Goal: Task Accomplishment & Management: Use online tool/utility

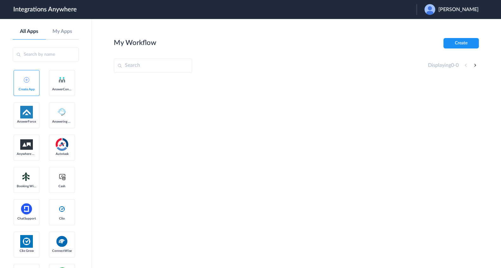
click at [465, 11] on span "Sahil Patel" at bounding box center [459, 10] width 40 height 6
click at [435, 26] on link "Logout" at bounding box center [428, 25] width 13 height 4
click at [388, 8] on button "Launch Account" at bounding box center [390, 10] width 53 height 6
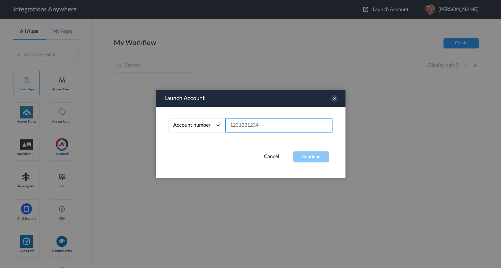
click at [277, 121] on input "text" at bounding box center [280, 125] width 108 height 14
paste input "2517324404"
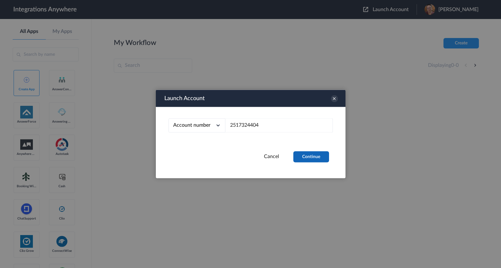
click at [308, 155] on button "Continue" at bounding box center [312, 156] width 36 height 11
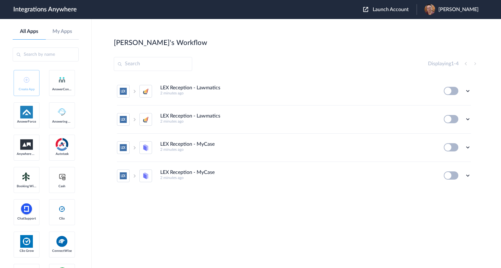
click at [409, 9] on span "Launch Account" at bounding box center [391, 9] width 36 height 5
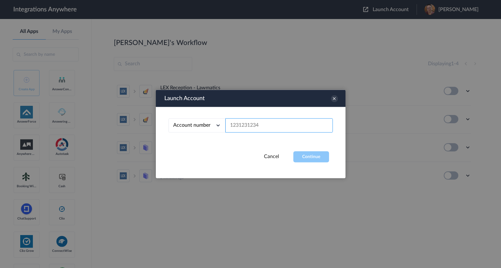
click at [307, 119] on input "text" at bounding box center [280, 125] width 108 height 14
paste input "2517324404"
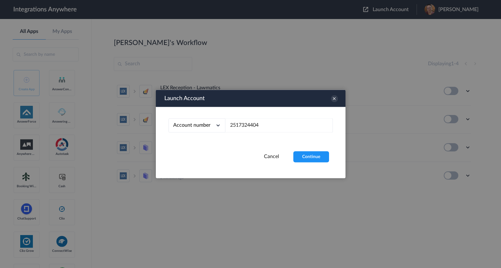
click at [308, 153] on button "Continue" at bounding box center [312, 156] width 36 height 11
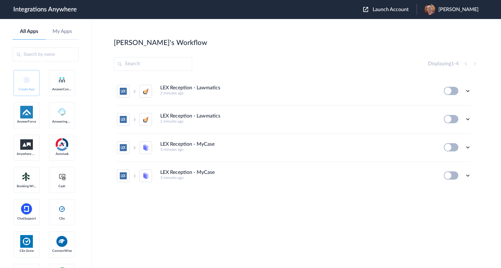
click at [285, 206] on div "LEX Reception - Lawmatics 2 minutes ago Edit Task history Delete LEX Reception …" at bounding box center [296, 146] width 365 height 138
click at [302, 204] on div "LEX Reception - Lawmatics 2 minutes ago Edit Task history Delete LEX Reception …" at bounding box center [296, 146] width 365 height 138
click at [302, 205] on div "LEX Reception - Lawmatics 2 minutes ago Edit Task history Delete LEX Reception …" at bounding box center [296, 146] width 365 height 138
click at [236, 90] on div "LEX Reception - Lawmatics 2 minutes ago" at bounding box center [297, 90] width 275 height 10
click at [469, 90] on icon at bounding box center [468, 91] width 6 height 6
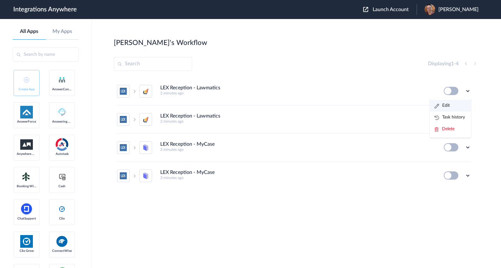
click at [457, 106] on li "Edit" at bounding box center [450, 106] width 41 height 12
click at [470, 119] on icon at bounding box center [468, 119] width 6 height 6
click at [457, 133] on li "Edit" at bounding box center [450, 134] width 41 height 12
click at [469, 90] on icon at bounding box center [468, 91] width 6 height 6
click at [455, 133] on li "Delete" at bounding box center [450, 129] width 41 height 12
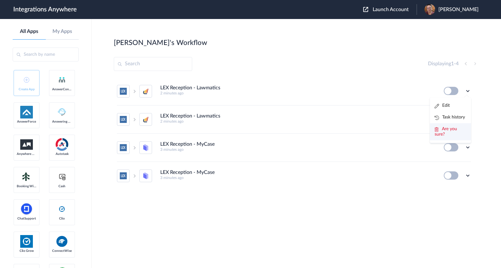
click at [455, 132] on li "Are you sure?" at bounding box center [450, 131] width 41 height 17
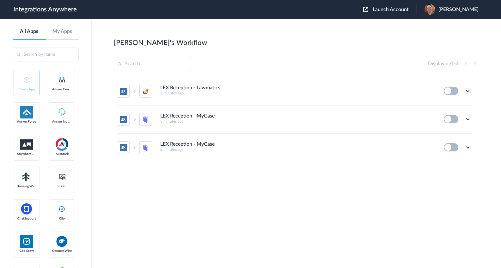
click at [468, 89] on icon at bounding box center [468, 91] width 6 height 6
click at [455, 106] on li "Edit" at bounding box center [450, 106] width 41 height 12
click at [467, 121] on icon at bounding box center [468, 119] width 6 height 6
click at [459, 134] on li "Edit" at bounding box center [450, 134] width 41 height 12
click at [467, 147] on icon at bounding box center [468, 147] width 6 height 6
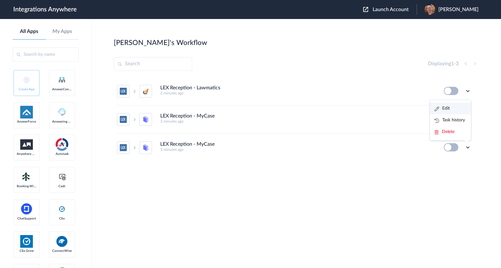
click at [445, 107] on link "Edit" at bounding box center [442, 108] width 15 height 4
click at [465, 149] on icon at bounding box center [468, 147] width 6 height 6
click at [455, 130] on span "Delete" at bounding box center [448, 131] width 13 height 4
click at [455, 129] on li "Are you sure?" at bounding box center [450, 129] width 41 height 17
drag, startPoint x: 214, startPoint y: 213, endPoint x: 228, endPoint y: 201, distance: 18.8
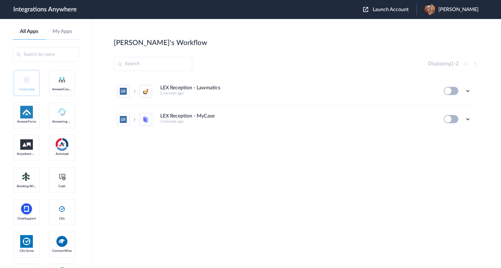
click at [214, 213] on section "Monica's Workflow Create Displaying 1 - 2 LEX Reception - Lawmatics 2 minutes a…" at bounding box center [296, 162] width 365 height 249
drag, startPoint x: 259, startPoint y: 171, endPoint x: 243, endPoint y: 49, distance: 123.2
click at [259, 171] on div "LEX Reception - Lawmatics 2 minutes ago Edit Task history Delete LEX Reception …" at bounding box center [296, 124] width 365 height 95
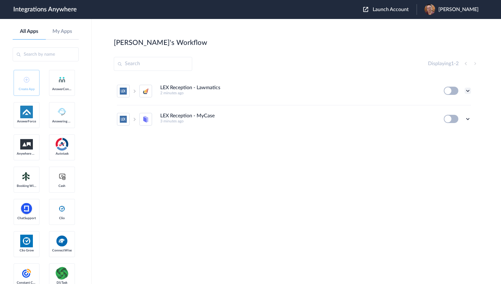
click at [468, 89] on icon at bounding box center [468, 91] width 6 height 6
click at [460, 109] on li "Edit" at bounding box center [450, 106] width 41 height 12
click at [409, 11] on span "Launch Account" at bounding box center [391, 9] width 36 height 5
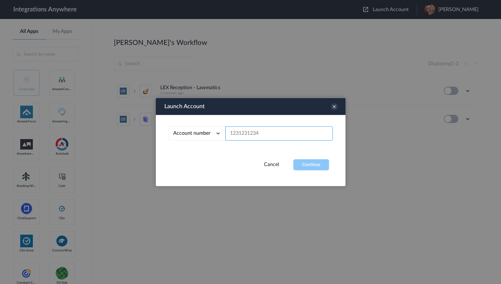
click at [299, 127] on input "text" at bounding box center [280, 134] width 108 height 14
paste input "2517324404"
click at [306, 161] on button "Continue" at bounding box center [312, 164] width 36 height 11
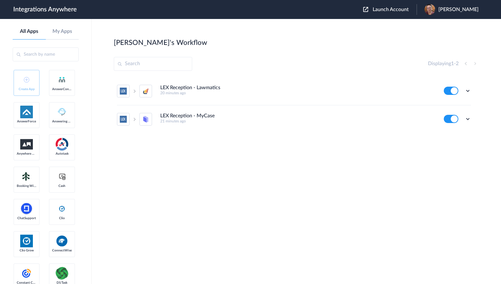
click at [267, 180] on section "Miriam's Workflow Create Displaying 1 - 2 LEX Reception - Lawmatics 20 minutes …" at bounding box center [296, 170] width 365 height 265
click at [468, 90] on icon at bounding box center [468, 91] width 6 height 6
click at [460, 118] on link "Task history" at bounding box center [450, 117] width 30 height 4
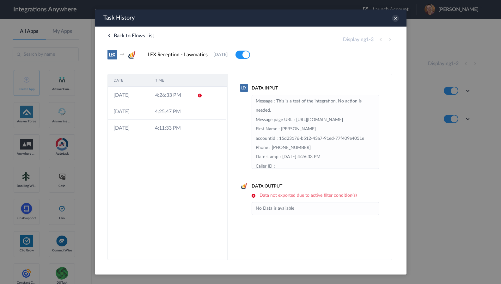
click at [56, 224] on div at bounding box center [250, 142] width 501 height 284
click at [191, 90] on td at bounding box center [197, 95] width 12 height 16
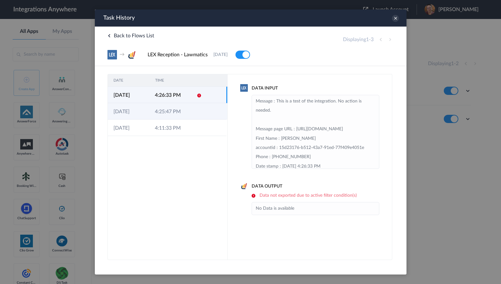
click at [180, 106] on td "4:25:47 PM" at bounding box center [169, 111] width 41 height 16
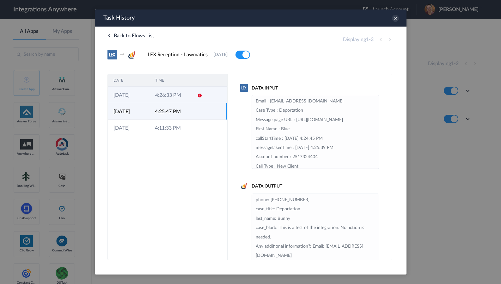
click at [176, 100] on td "4:26:33 PM" at bounding box center [170, 95] width 42 height 16
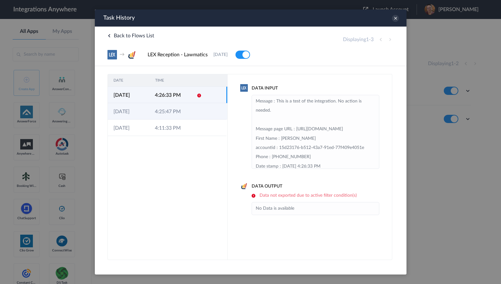
click at [168, 116] on td "4:25:47 PM" at bounding box center [169, 111] width 41 height 16
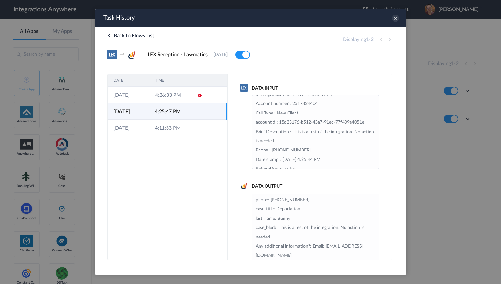
scroll to position [54, 0]
click at [58, 206] on div at bounding box center [250, 142] width 501 height 284
click at [396, 19] on icon at bounding box center [395, 18] width 7 height 7
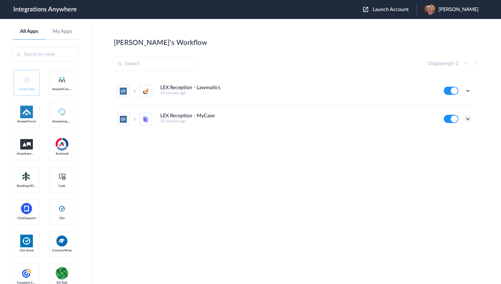
click at [466, 117] on icon at bounding box center [468, 119] width 6 height 6
click at [459, 145] on link "Task history" at bounding box center [450, 145] width 30 height 4
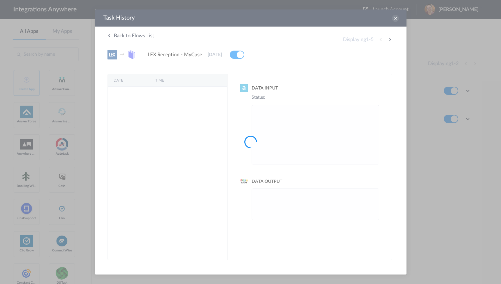
scroll to position [0, 0]
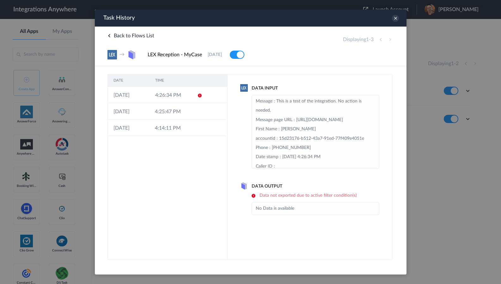
click at [58, 125] on div at bounding box center [250, 142] width 501 height 284
click at [395, 18] on icon at bounding box center [395, 18] width 7 height 7
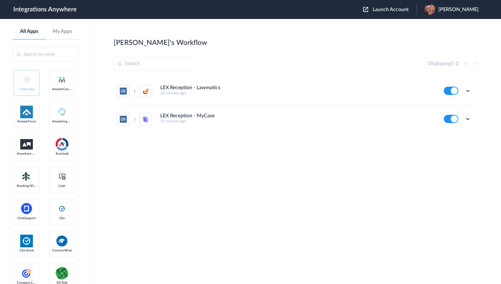
click at [467, 93] on icon at bounding box center [468, 91] width 6 height 6
click at [461, 113] on li "Task history" at bounding box center [450, 117] width 41 height 12
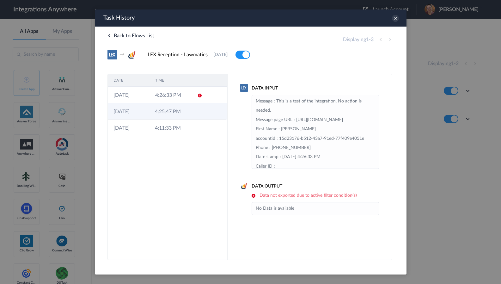
click at [181, 111] on td "4:25:47 PM" at bounding box center [169, 111] width 41 height 16
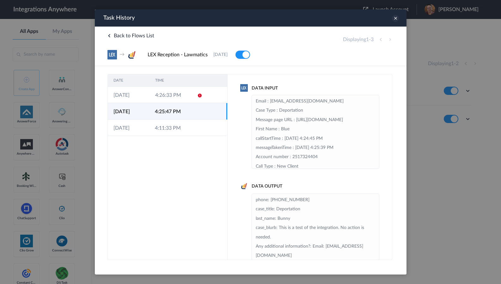
click at [396, 20] on icon at bounding box center [395, 18] width 7 height 7
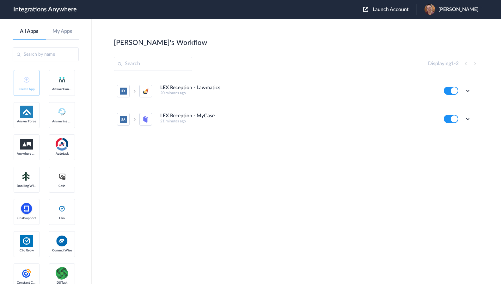
drag, startPoint x: 60, startPoint y: 194, endPoint x: 94, endPoint y: 175, distance: 39.4
click at [468, 119] on icon at bounding box center [468, 119] width 6 height 6
click at [458, 144] on link "Task history" at bounding box center [450, 145] width 30 height 4
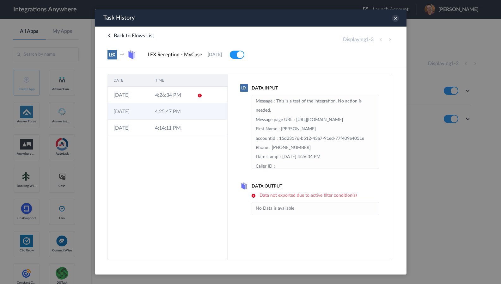
click at [172, 108] on td "4:25:47 PM" at bounding box center [169, 111] width 41 height 16
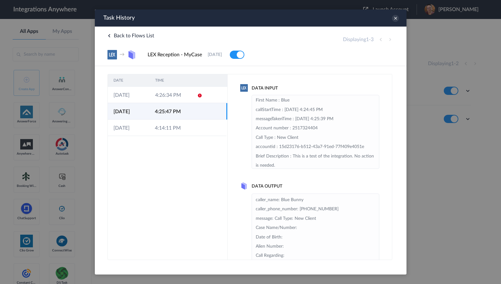
scroll to position [36, 0]
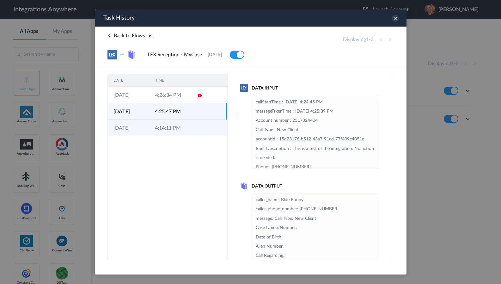
click at [168, 134] on td "4:14:11 PM" at bounding box center [169, 128] width 41 height 16
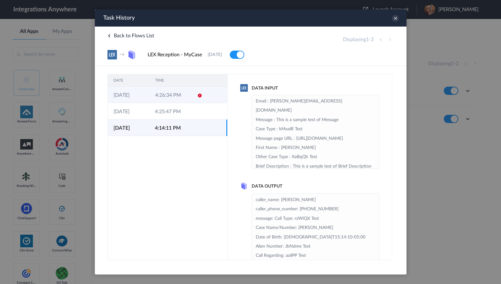
click at [165, 92] on td "4:26:34 PM" at bounding box center [170, 95] width 42 height 16
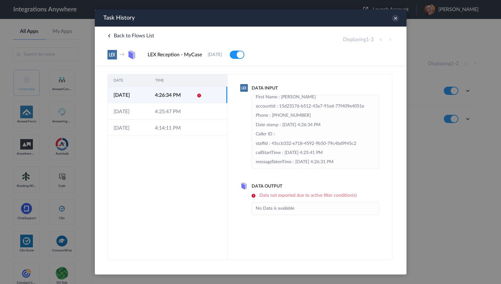
scroll to position [42, 0]
click at [395, 17] on icon at bounding box center [395, 18] width 7 height 7
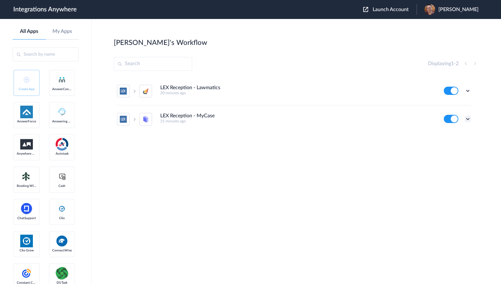
click at [467, 119] on icon at bounding box center [468, 119] width 6 height 6
click at [456, 135] on li "Edit" at bounding box center [450, 134] width 41 height 12
click at [404, 13] on div "Launch Account Katie Roge My Account Logout" at bounding box center [425, 9] width 122 height 11
click at [404, 12] on button "Launch Account" at bounding box center [390, 10] width 53 height 6
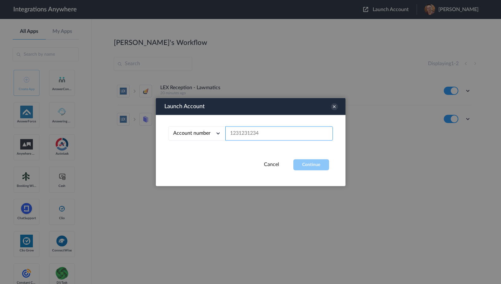
click at [260, 130] on input "text" at bounding box center [280, 134] width 108 height 14
paste input "2517324404"
type input "2517324404"
click at [302, 166] on button "Continue" at bounding box center [312, 164] width 36 height 11
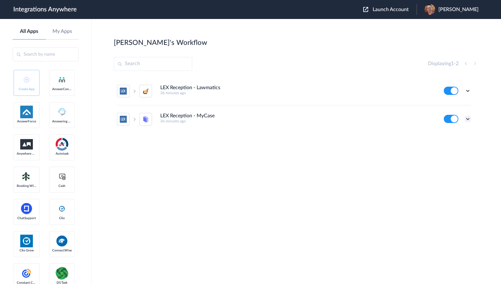
click at [466, 120] on icon at bounding box center [468, 119] width 6 height 6
click at [458, 146] on link "Task history" at bounding box center [450, 145] width 30 height 4
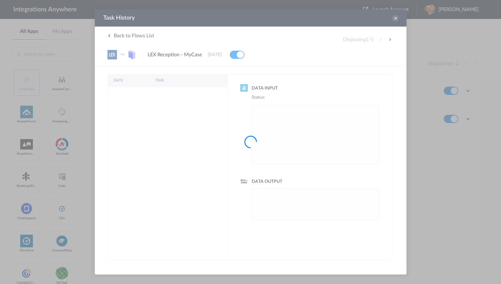
scroll to position [0, 0]
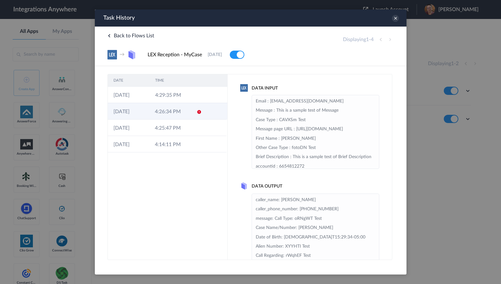
click at [204, 112] on td at bounding box center [214, 111] width 24 height 16
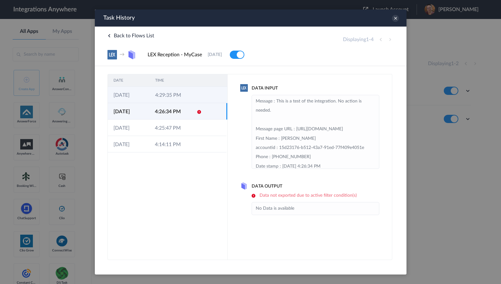
click at [199, 96] on icon at bounding box center [199, 95] width 5 height 5
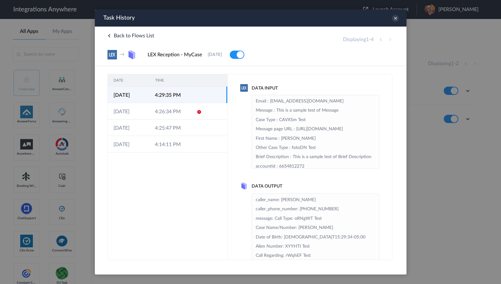
drag, startPoint x: 41, startPoint y: 143, endPoint x: 83, endPoint y: 141, distance: 41.5
click at [41, 143] on div at bounding box center [250, 142] width 501 height 284
click at [396, 16] on icon at bounding box center [395, 18] width 7 height 7
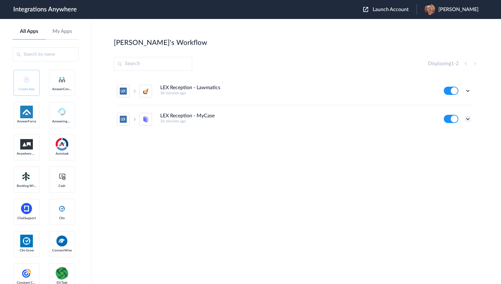
click at [469, 117] on icon at bounding box center [468, 119] width 6 height 6
click at [462, 146] on link "Task history" at bounding box center [450, 145] width 30 height 4
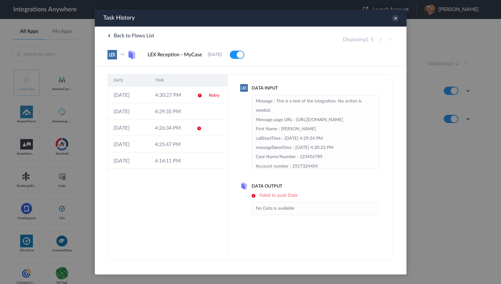
click at [46, 162] on div at bounding box center [250, 142] width 501 height 284
click at [193, 99] on td at bounding box center [197, 95] width 12 height 16
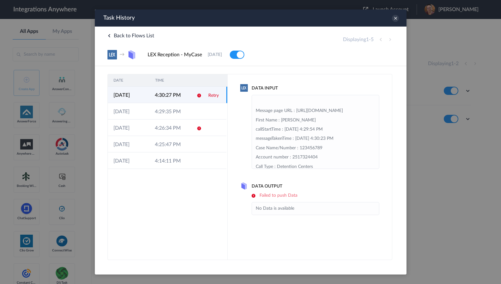
scroll to position [2, 0]
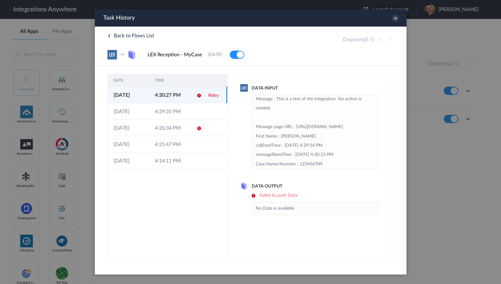
click at [211, 97] on link "Retry" at bounding box center [213, 95] width 10 height 4
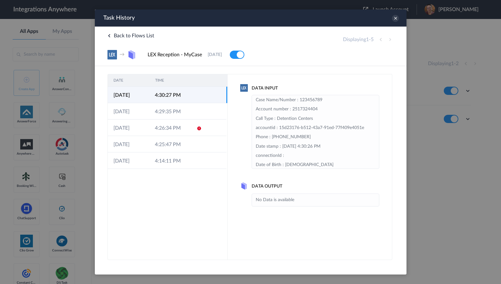
scroll to position [67, 0]
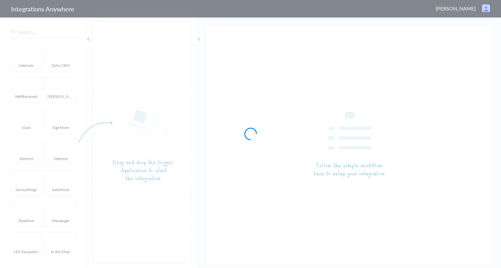
type input "LEX Reception - Lawmatics"
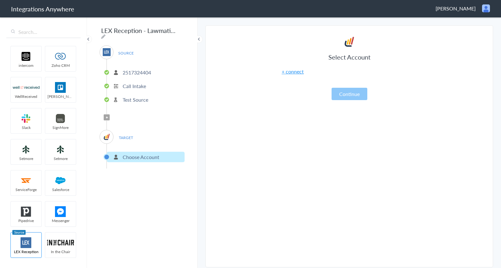
click at [131, 103] on ul "2517324404 Call Intake Test Source" at bounding box center [146, 85] width 78 height 52
click at [149, 202] on div "LEX Reception - Lawmatics SOURCE 2517324404 Call Intake Test Source Filter Appl…" at bounding box center [142, 141] width 111 height 251
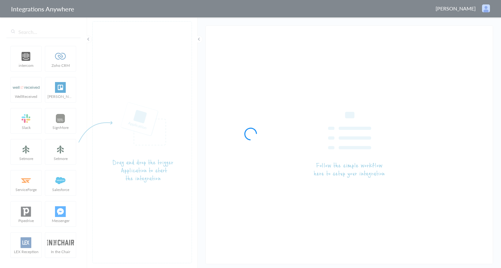
type input "LEX Reception - Lawmatics"
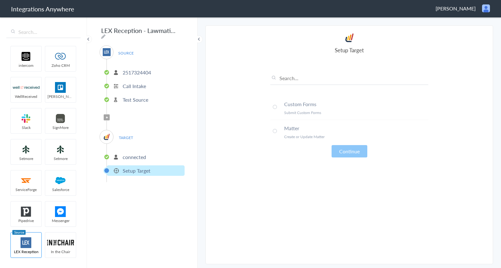
click at [141, 155] on p "connected" at bounding box center [134, 156] width 23 height 7
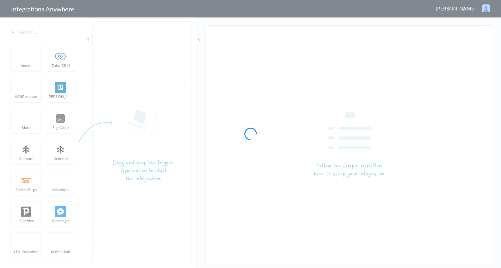
type input "LEX Reception - Lawmatics"
type input "LEX Reception - MyCase"
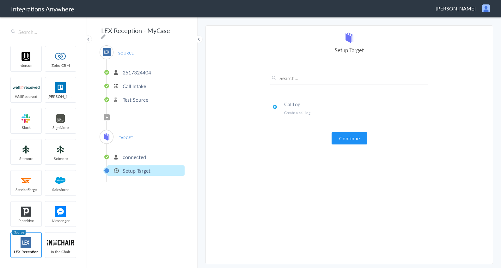
click at [201, 79] on main "The system encountered four errors. Check More Trigger Connect Action Setup Tes…" at bounding box center [350, 141] width 304 height 251
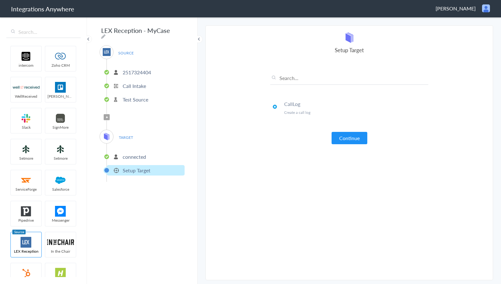
drag, startPoint x: 107, startPoint y: 114, endPoint x: 117, endPoint y: 114, distance: 10.4
click at [107, 116] on icon at bounding box center [107, 117] width 2 height 3
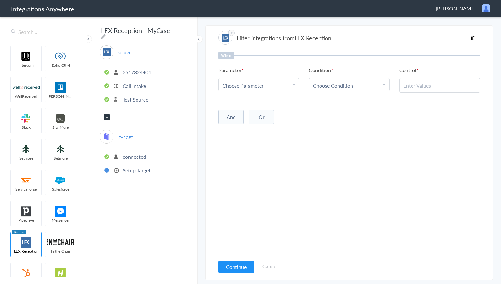
click at [257, 87] on span "Choose Parameter" at bounding box center [243, 85] width 41 height 7
click at [250, 108] on input "text" at bounding box center [259, 103] width 80 height 14
type input "call"
click at [253, 131] on link "Call Type" at bounding box center [259, 138] width 80 height 14
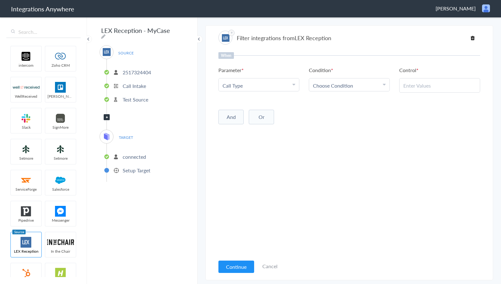
click at [339, 89] on link "Choose Condition" at bounding box center [349, 84] width 80 height 13
click at [336, 129] on link "Does Not Contains" at bounding box center [349, 130] width 80 height 14
click at [412, 87] on input "text" at bounding box center [440, 85] width 73 height 7
paste input "New Client"
type input "New Client"
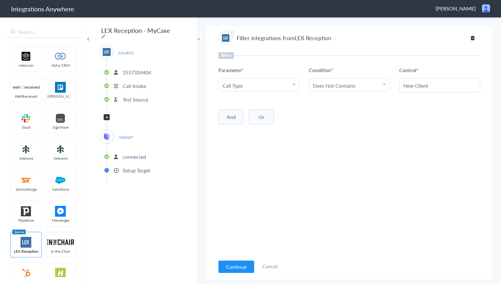
click at [398, 157] on div "When Parameter Choose Parameter Call Type First Name Last Name Email Phone Case…" at bounding box center [350, 154] width 262 height 204
click at [252, 259] on article "Filter integrations from LEX Reception When Parameter Choose Parameter Call Typ…" at bounding box center [350, 153] width 262 height 249
click at [68, 141] on ul "intercom Zoho CRM WellReceived Trello Slack SignMore Setmore Setmore ServiceFor…" at bounding box center [43, 160] width 74 height 234
click at [53, 174] on ul "intercom Zoho CRM WellReceived Trello Slack SignMore Setmore Setmore ServiceFor…" at bounding box center [43, 160] width 74 height 234
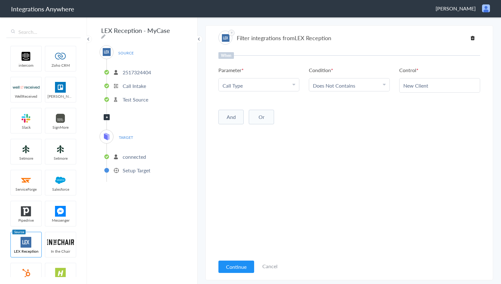
click at [108, 114] on span "Filter Applied" at bounding box center [107, 117] width 6 height 6
click at [135, 156] on p "connected" at bounding box center [134, 156] width 23 height 7
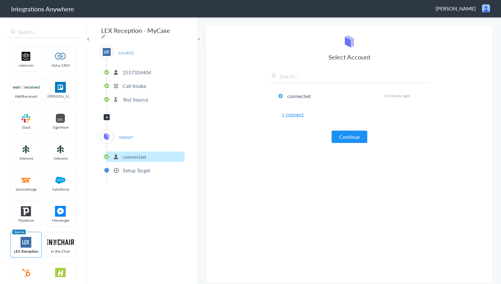
click at [59, 202] on ul "intercom Zoho CRM WellReceived Trello Slack SignMore Setmore Setmore ServiceFor…" at bounding box center [43, 160] width 74 height 234
click at [107, 115] on span "Filter Applied" at bounding box center [107, 117] width 6 height 6
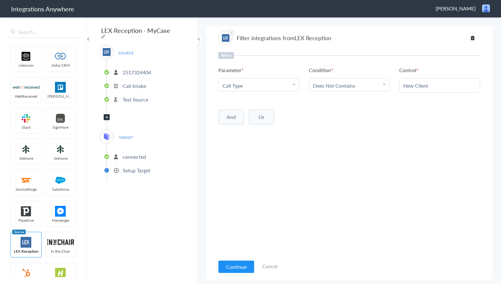
click at [136, 168] on p "Setup Target" at bounding box center [137, 170] width 28 height 7
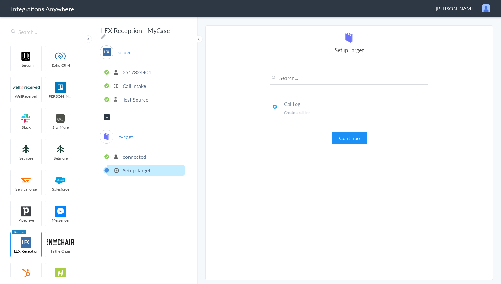
click at [105, 114] on span "Filter Applied" at bounding box center [107, 117] width 6 height 6
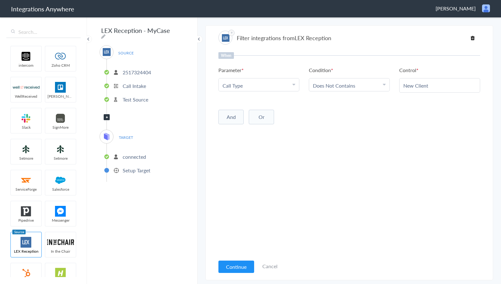
click at [369, 82] on link "Choose Condition Does Not Contains" at bounding box center [349, 84] width 80 height 13
click at [353, 113] on link "Contains" at bounding box center [349, 117] width 80 height 14
click at [274, 267] on link "Cancel" at bounding box center [270, 266] width 15 height 7
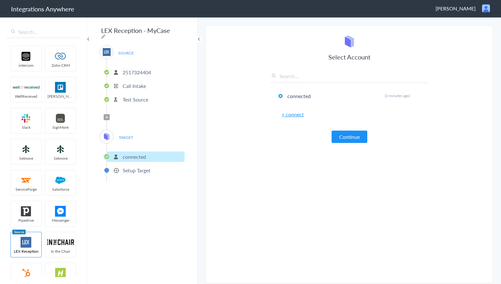
click at [107, 116] on icon at bounding box center [107, 117] width 2 height 3
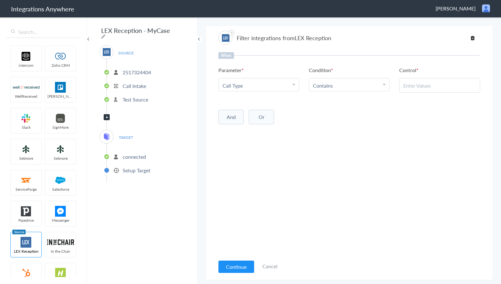
click at [269, 87] on Type "Call Type" at bounding box center [258, 85] width 70 height 7
click at [414, 85] on input "text" at bounding box center [440, 85] width 73 height 7
click at [429, 85] on input "text" at bounding box center [440, 85] width 73 height 7
paste input "New Client"
type input "New Client"
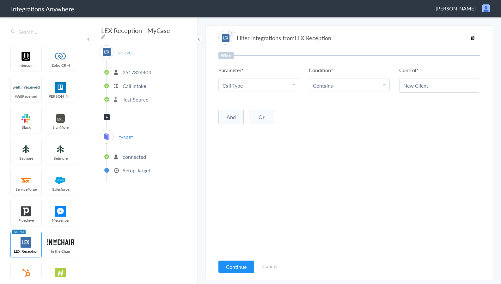
click at [425, 149] on div "When Parameter Choose Parameter Call Type First Name Last Name Email Phone Case…" at bounding box center [350, 154] width 262 height 204
click at [236, 267] on button "Continue" at bounding box center [237, 267] width 36 height 12
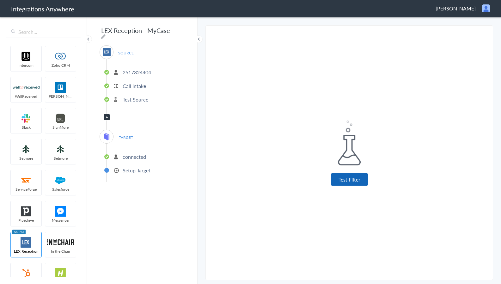
click at [352, 180] on button "Test Filter" at bounding box center [349, 179] width 37 height 12
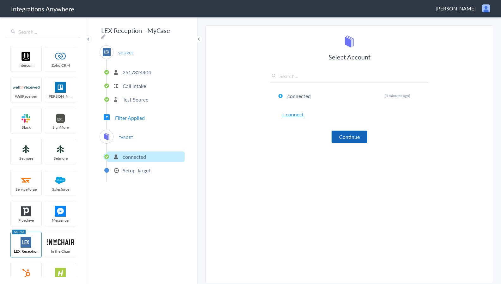
click at [350, 137] on button "Continue" at bounding box center [350, 137] width 36 height 12
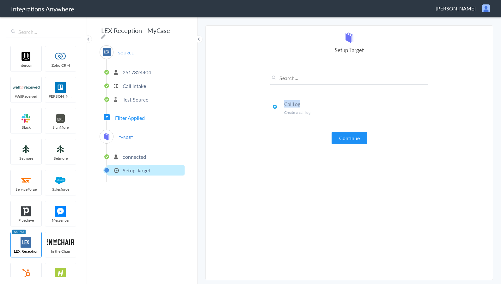
drag, startPoint x: 313, startPoint y: 103, endPoint x: 285, endPoint y: 103, distance: 28.2
click at [285, 102] on h4 "CallLog" at bounding box center [356, 103] width 144 height 7
copy h4 "CallLog"
drag, startPoint x: 353, startPoint y: 135, endPoint x: 395, endPoint y: 151, distance: 45.0
click at [353, 135] on button "Continue" at bounding box center [350, 138] width 36 height 12
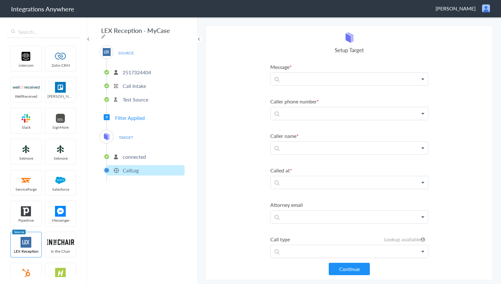
drag, startPoint x: 60, startPoint y: 130, endPoint x: 107, endPoint y: 31, distance: 109.4
click at [60, 130] on ul "intercom Zoho CRM WellReceived [PERSON_NAME] [PERSON_NAME] SignMore Setmore Set…" at bounding box center [43, 160] width 74 height 234
click at [310, 182] on p at bounding box center [350, 182] width 158 height 13
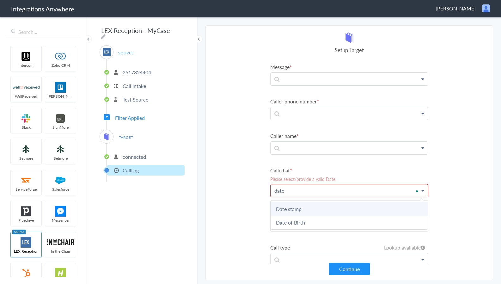
click at [302, 208] on link "Date stamp" at bounding box center [350, 209] width 158 height 14
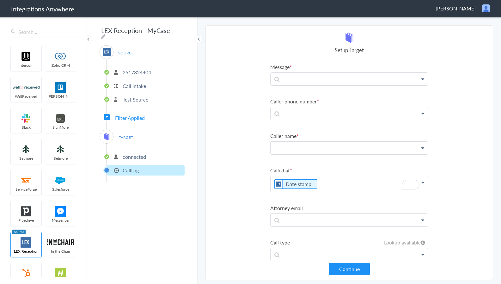
click at [302, 151] on p at bounding box center [350, 148] width 158 height 13
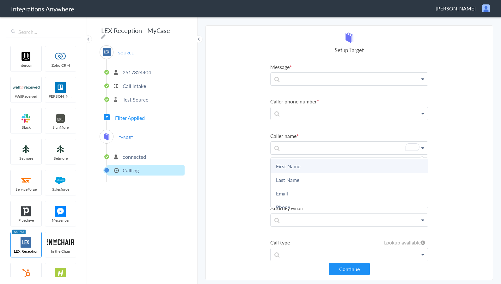
click at [302, 163] on link "First Name" at bounding box center [350, 166] width 158 height 14
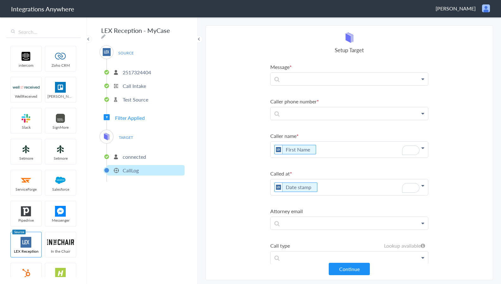
click at [335, 151] on p "First Name" at bounding box center [350, 150] width 158 height 16
click at [307, 181] on link "Last Name" at bounding box center [350, 183] width 158 height 14
click at [318, 118] on p at bounding box center [350, 113] width 158 height 13
click at [298, 168] on link "Phone" at bounding box center [350, 173] width 158 height 14
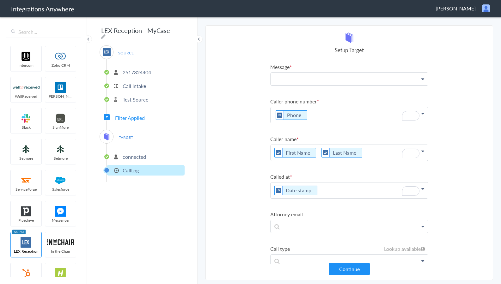
click at [299, 76] on p at bounding box center [350, 79] width 158 height 13
drag, startPoint x: 45, startPoint y: 55, endPoint x: 114, endPoint y: 17, distance: 78.9
click at [45, 55] on ul "intercom Zoho CRM WellReceived [PERSON_NAME] [PERSON_NAME] SignMore Setmore Set…" at bounding box center [43, 160] width 74 height 234
click at [252, 137] on section "Select Account 2517324404 Rename Delete (3 minutes ago) + connect Continue Setu…" at bounding box center [350, 152] width 288 height 255
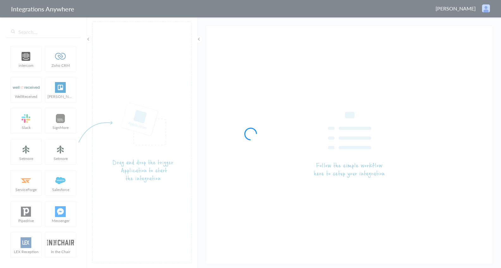
type input "LEX Reception - MyCase"
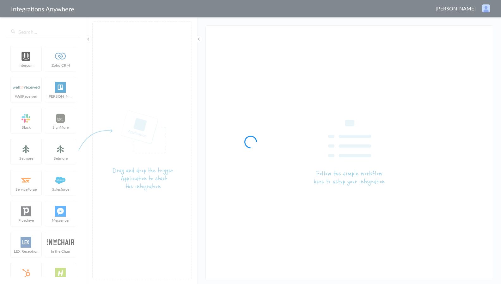
type input "LEX Reception - Lawmatics"
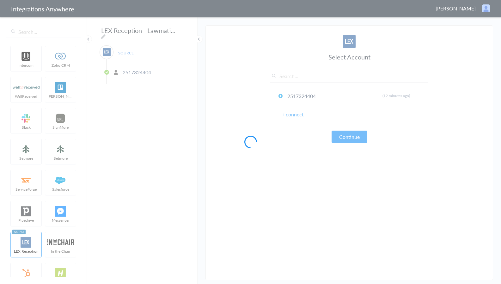
click at [54, 187] on div at bounding box center [250, 142] width 501 height 284
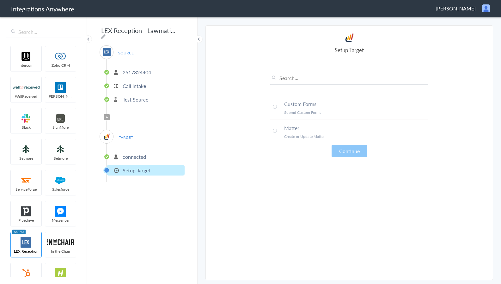
drag, startPoint x: 110, startPoint y: 115, endPoint x: 107, endPoint y: 115, distance: 3.3
click at [109, 115] on div "SOURCE [PHONE_NUMBER] Call Intake Test Source Filter Applied TARGET connected S…" at bounding box center [142, 113] width 85 height 137
click at [107, 116] on icon at bounding box center [107, 117] width 2 height 3
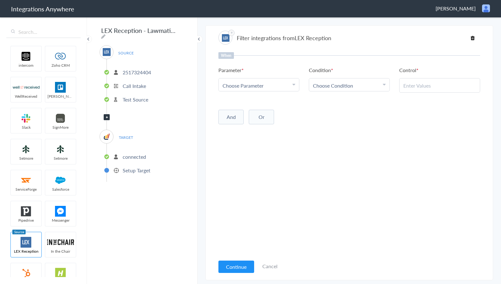
click at [417, 85] on input "text" at bounding box center [440, 85] width 73 height 7
paste input "New Client"
type input "New Client"
click at [282, 85] on div "Choose Parameter" at bounding box center [259, 85] width 73 height 7
click at [258, 106] on input "text" at bounding box center [259, 103] width 80 height 14
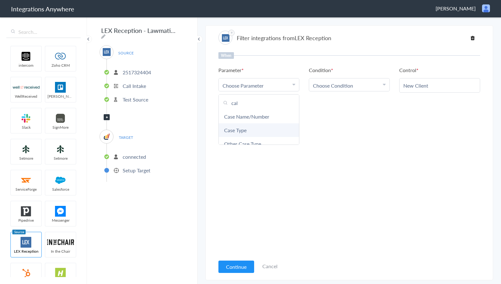
type input "call"
click at [255, 136] on link "Call Type" at bounding box center [259, 143] width 80 height 14
click at [363, 87] on div "Choose Condition" at bounding box center [349, 85] width 73 height 7
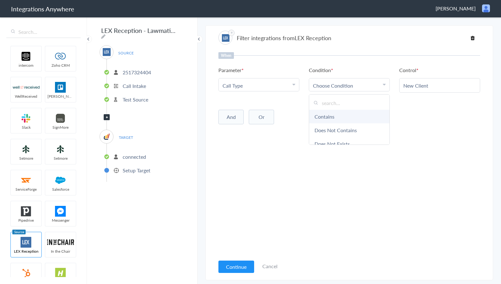
click at [333, 118] on link "Contains" at bounding box center [349, 117] width 80 height 14
click at [419, 89] on input "text" at bounding box center [440, 85] width 73 height 7
paste input "New Client"
type input "New Client"
click at [411, 133] on div "When Parameter Choose Parameter Call Type First Name Last Name Email Phone Case…" at bounding box center [350, 154] width 262 height 204
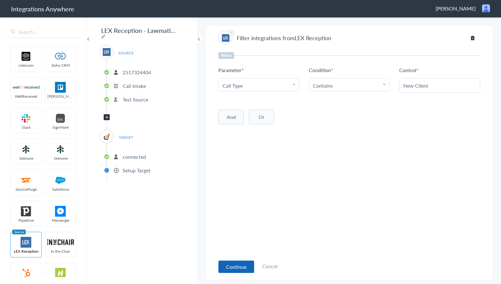
click at [241, 265] on button "Continue" at bounding box center [237, 267] width 36 height 12
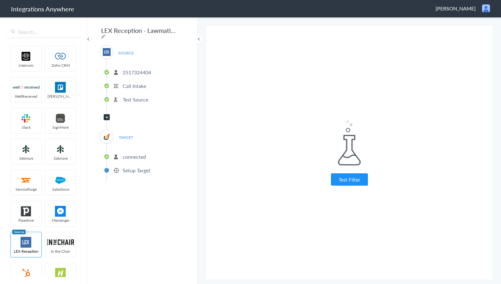
click at [109, 117] on span "Filter Applied" at bounding box center [107, 117] width 6 height 6
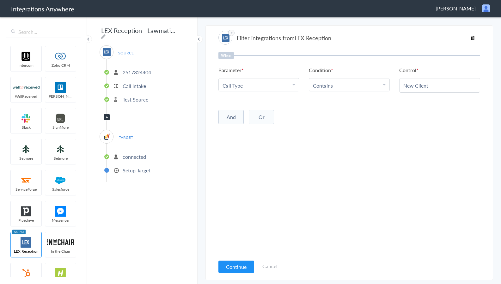
drag, startPoint x: 49, startPoint y: 185, endPoint x: 86, endPoint y: 173, distance: 38.6
click at [49, 185] on ul "intercom Zoho CRM WellReceived [PERSON_NAME] [PERSON_NAME] SignMore Setmore Set…" at bounding box center [43, 160] width 74 height 234
click at [128, 156] on p "connected" at bounding box center [134, 156] width 23 height 7
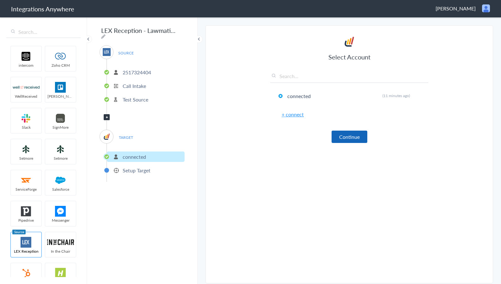
click at [349, 134] on button "Continue" at bounding box center [350, 137] width 36 height 12
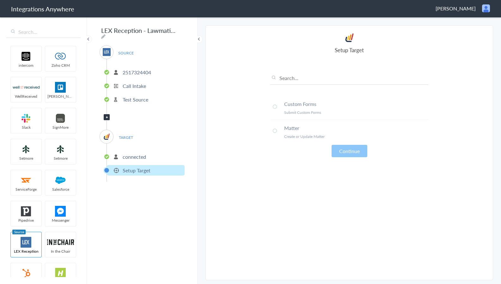
click at [275, 130] on span at bounding box center [275, 131] width 4 height 4
click at [348, 149] on button "Continue" at bounding box center [350, 151] width 36 height 12
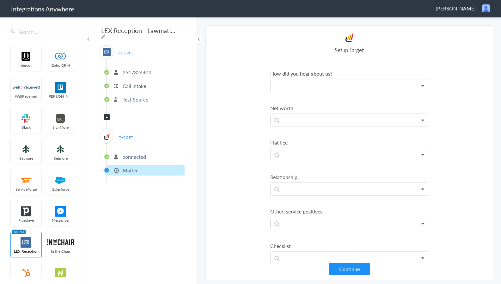
click at [333, 85] on p at bounding box center [350, 85] width 158 height 13
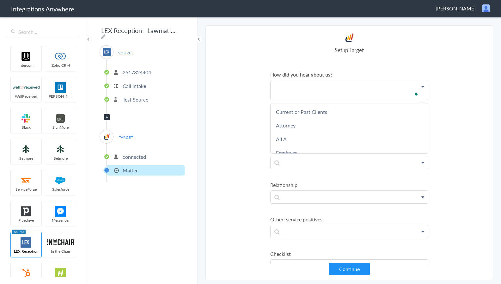
click at [260, 114] on section "Select Account 2517324404 Rename Delete (12 minutes ago) + connect Continue Set…" at bounding box center [350, 152] width 288 height 255
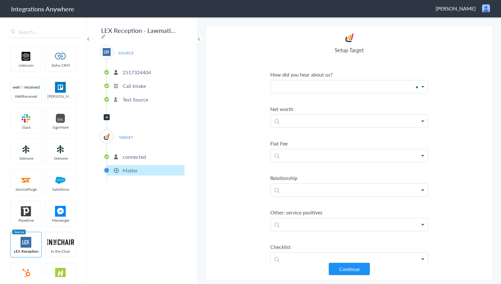
click at [407, 88] on p "To enrich screen reader interactions, please activate Accessibility in Grammarl…" at bounding box center [350, 86] width 158 height 13
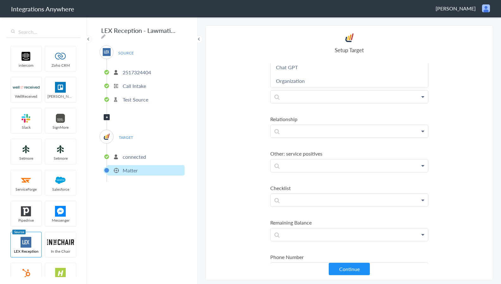
scroll to position [0, 0]
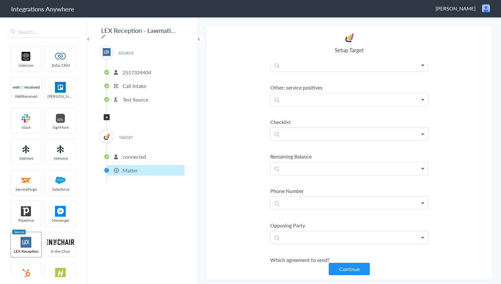
click at [229, 129] on section "Select Account 2517324404 Rename Delete (12 minutes ago) + connect Continue Set…" at bounding box center [350, 152] width 288 height 255
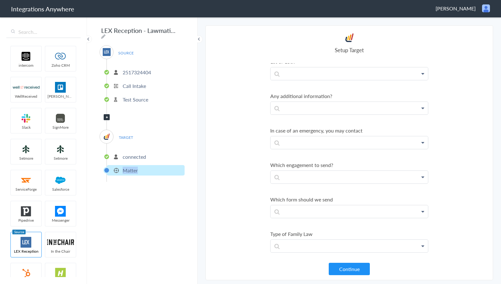
copy p "Matter"
drag, startPoint x: 149, startPoint y: 164, endPoint x: 122, endPoint y: 166, distance: 27.0
click at [122, 166] on li "Matter" at bounding box center [146, 170] width 78 height 10
click at [74, 182] on ul "intercom Zoho CRM WellReceived Trello Slack SignMore Setmore Setmore ServiceFor…" at bounding box center [43, 160] width 74 height 234
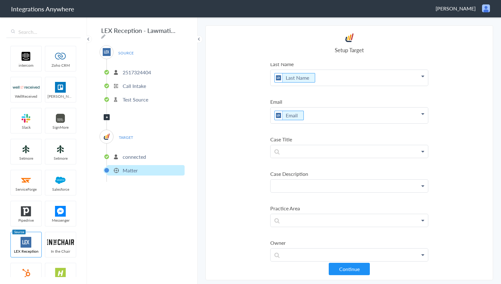
click at [308, 186] on p at bounding box center [350, 186] width 158 height 13
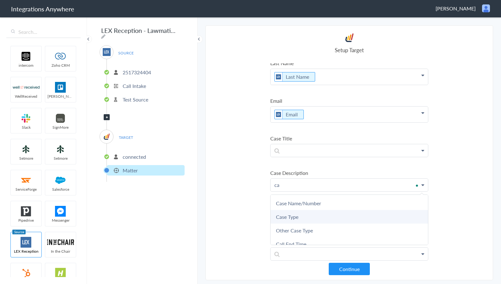
click at [303, 220] on link "Case Type" at bounding box center [350, 217] width 158 height 14
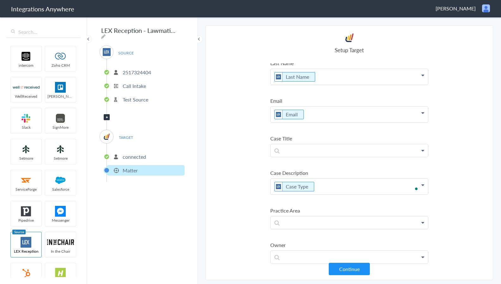
click at [238, 210] on section "Select Account 2517324404 Rename Delete (12 minutes ago) + connect Continue Set…" at bounding box center [350, 152] width 288 height 255
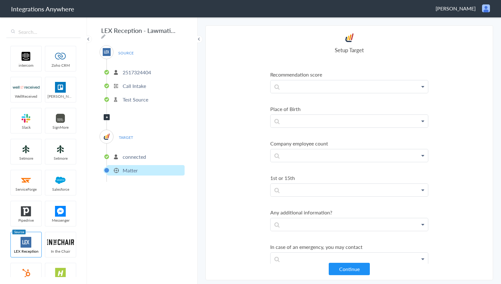
click at [67, 239] on ul "intercom Zoho CRM WellReceived Trello Slack SignMore Setmore Setmore ServiceFor…" at bounding box center [43, 160] width 74 height 234
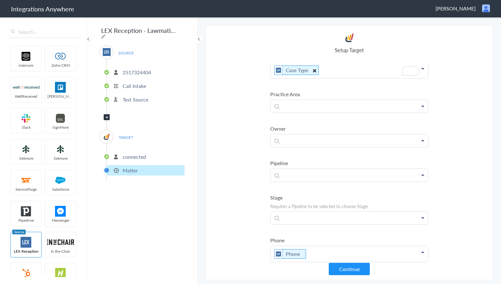
click at [311, 71] on icon "To enrich screen reader interactions, please activate Accessibility in Grammarl…" at bounding box center [314, 70] width 7 height 8
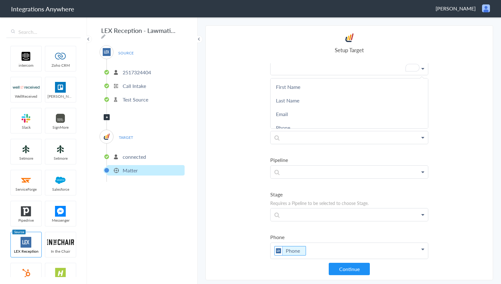
click at [312, 71] on p "To enrich screen reader interactions, please activate Accessibility in Grammarl…" at bounding box center [350, 68] width 158 height 13
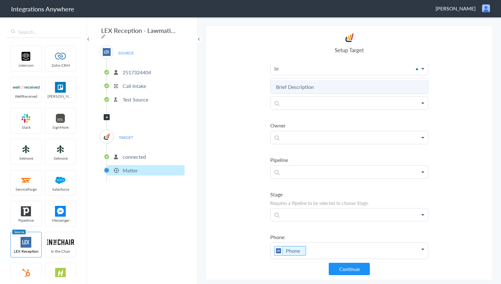
click at [307, 82] on link "Brief Description" at bounding box center [350, 87] width 158 height 14
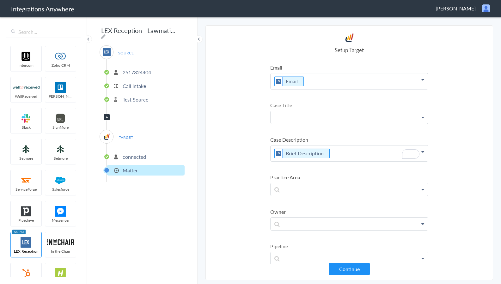
click at [304, 116] on p at bounding box center [350, 117] width 158 height 13
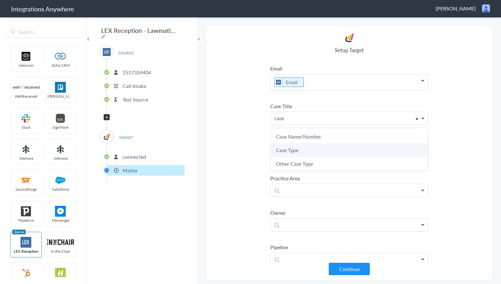
click at [306, 145] on link "Case Type" at bounding box center [350, 150] width 158 height 14
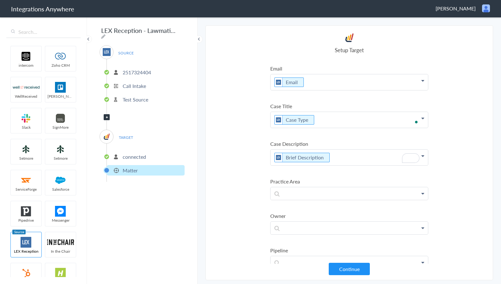
click at [229, 156] on section "Select Account 2517324404 Rename Delete (12 minutes ago) + connect Continue Set…" at bounding box center [350, 152] width 288 height 255
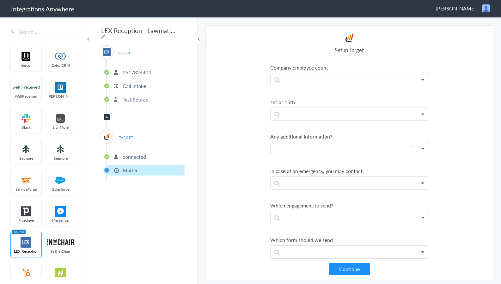
click at [301, 150] on p "To enrich screen reader interactions, please activate Accessibility in Grammarl…" at bounding box center [350, 148] width 158 height 13
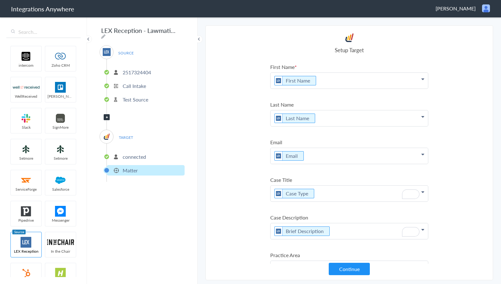
scroll to position [787, 0]
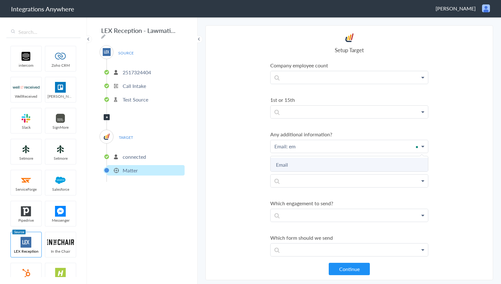
click at [297, 160] on link "Email" at bounding box center [350, 165] width 158 height 14
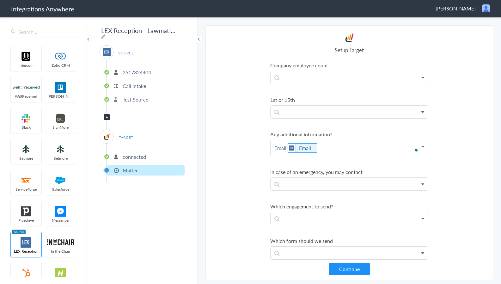
click at [351, 144] on p "Email: Email" at bounding box center [350, 148] width 158 height 16
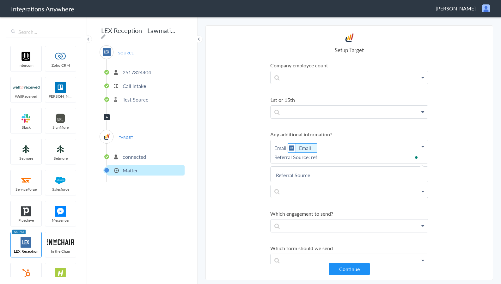
drag, startPoint x: 327, startPoint y: 176, endPoint x: 339, endPoint y: 167, distance: 15.1
click at [327, 176] on link "Referral Source" at bounding box center [350, 175] width 158 height 14
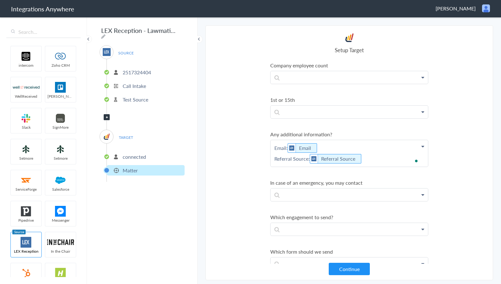
click at [382, 159] on p "Email: Email Referral Source: Referral Source" at bounding box center [350, 153] width 158 height 27
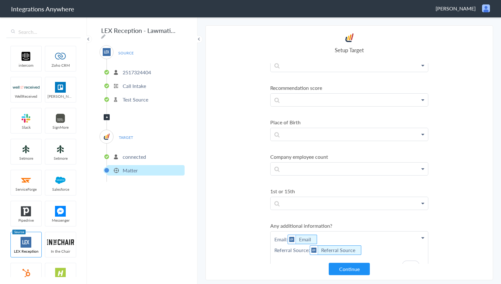
scroll to position [0, 0]
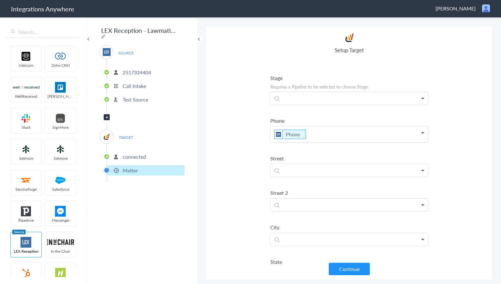
click at [340, 131] on p "Phone" at bounding box center [350, 135] width 158 height 16
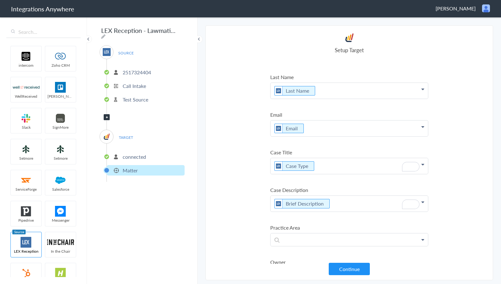
click at [346, 161] on p "Case Type" at bounding box center [350, 166] width 158 height 16
drag, startPoint x: 332, startPoint y: 167, endPoint x: 364, endPoint y: 166, distance: 31.3
click at [362, 167] on p "Case Type Other Case Type" at bounding box center [350, 167] width 158 height 16
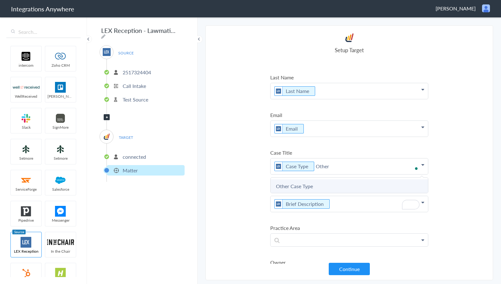
click at [323, 184] on link "Other Case Type" at bounding box center [350, 186] width 158 height 14
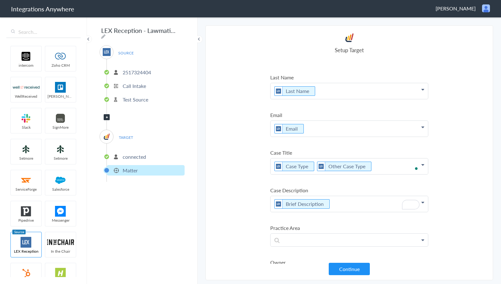
drag, startPoint x: 238, startPoint y: 190, endPoint x: 254, endPoint y: 172, distance: 24.9
click at [238, 190] on section "Select Account 2517324404 Rename Delete (12 minutes ago) + connect Continue Set…" at bounding box center [350, 152] width 288 height 255
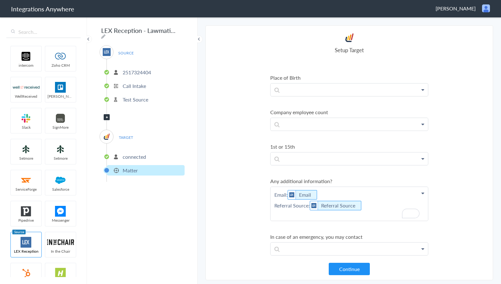
click at [341, 276] on section "Select Account 2517324404 Rename Delete (12 minutes ago) + connect Continue Set…" at bounding box center [350, 152] width 288 height 255
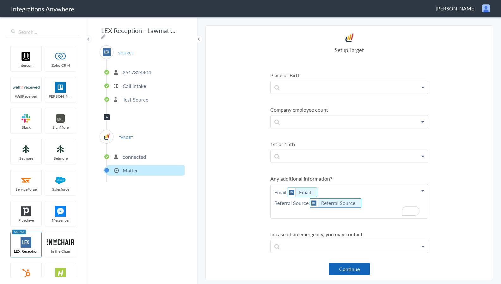
click at [341, 271] on button "Continue" at bounding box center [349, 269] width 41 height 12
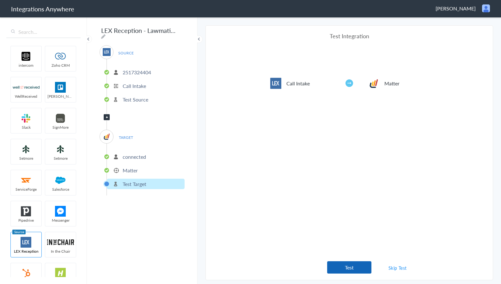
click at [342, 271] on button "Test" at bounding box center [349, 267] width 44 height 12
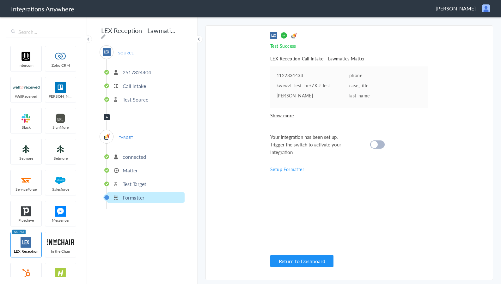
click at [65, 111] on ul "intercom Zoho CRM WellReceived [PERSON_NAME] [PERSON_NAME] SignMore Setmore Set…" at bounding box center [43, 160] width 74 height 234
click at [378, 146] on div at bounding box center [377, 144] width 15 height 8
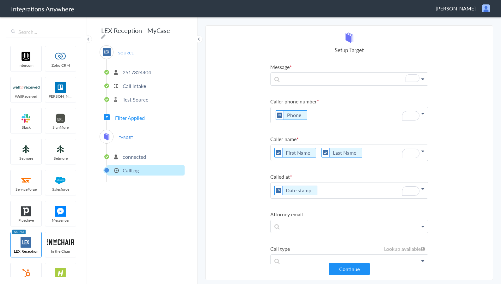
click at [306, 71] on li "Message First Name Last Name Email Phone Case Name/Number Date stamp Message Ca…" at bounding box center [350, 74] width 158 height 22
click at [308, 77] on p "To enrich screen reader interactions, please activate Accessibility in Grammarl…" at bounding box center [350, 79] width 158 height 13
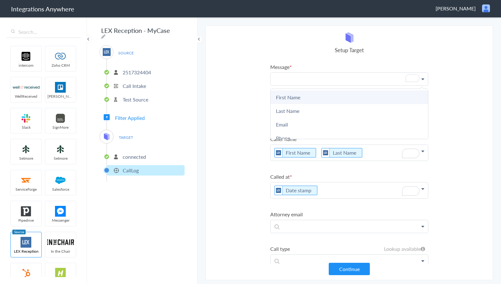
paste p "To enrich screen reader interactions, please activate Accessibility in Grammarl…"
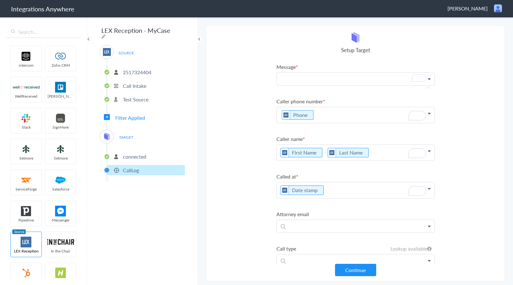
click at [301, 75] on p "To enrich screen reader interactions, please activate Accessibility in Grammarl…" at bounding box center [356, 79] width 158 height 13
paste p "To enrich screen reader interactions, please activate Accessibility in Grammarl…"
click at [314, 254] on li "Call type Lookup available MyCase LEX Reception First Name Last Name Email Phon…" at bounding box center [355, 256] width 158 height 22
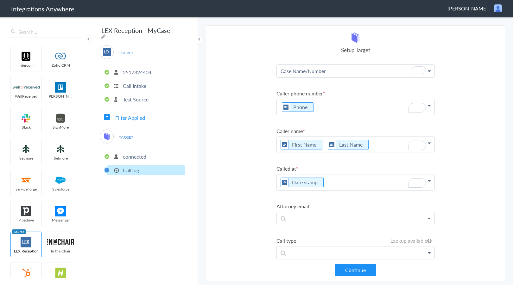
scroll to position [15, 0]
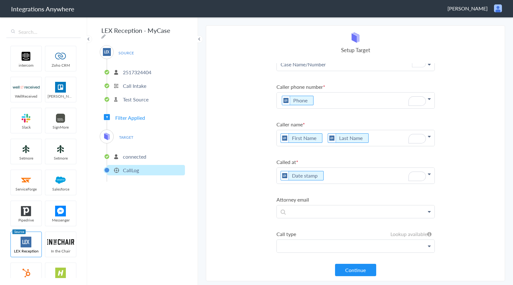
click at [323, 246] on p at bounding box center [356, 246] width 158 height 13
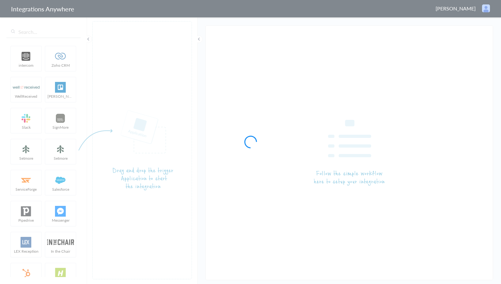
type input "LEX Reception - MyCase"
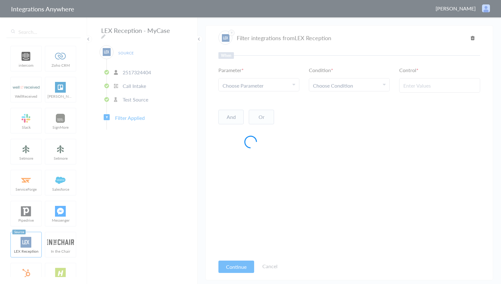
type input "New Client"
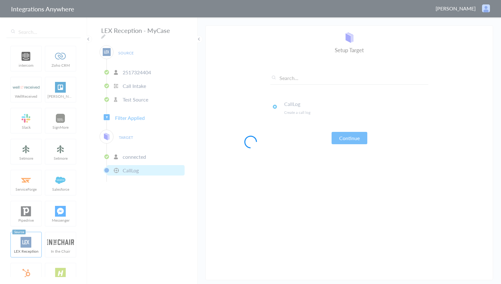
click at [132, 115] on span "Filter Applied" at bounding box center [130, 117] width 30 height 7
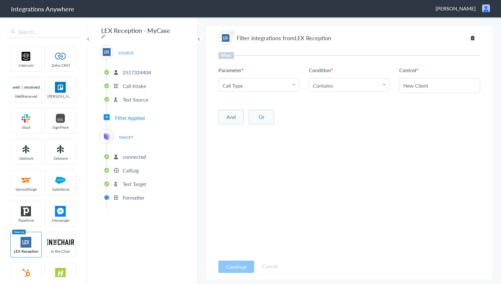
click at [132, 115] on span "Filter Applied" at bounding box center [130, 117] width 30 height 7
click at [66, 165] on ul "intercom Zoho CRM WellReceived [PERSON_NAME] [PERSON_NAME] SignMore Setmore Set…" at bounding box center [43, 160] width 74 height 234
click at [358, 82] on li "Contains" at bounding box center [348, 85] width 70 height 7
click at [339, 129] on link "Does Not Contains" at bounding box center [349, 130] width 80 height 14
click at [363, 168] on div "When Parameter Choose Parameter Call Type First Name Last Name Email Phone Case…" at bounding box center [350, 154] width 262 height 204
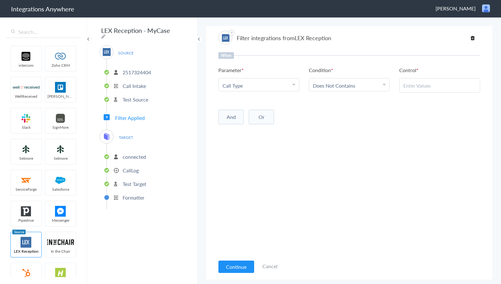
click at [413, 87] on input "text" at bounding box center [440, 85] width 73 height 7
paste input "New Client"
type input "New Client"
click at [431, 150] on div "When Parameter Choose Parameter Call Type First Name Last Name Email Phone Case…" at bounding box center [350, 154] width 262 height 204
click at [235, 265] on button "Continue" at bounding box center [237, 267] width 36 height 12
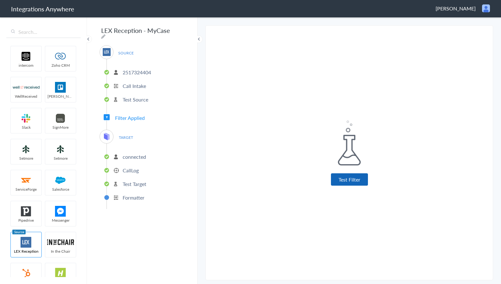
click at [342, 180] on button "Test Filter" at bounding box center [349, 179] width 37 height 12
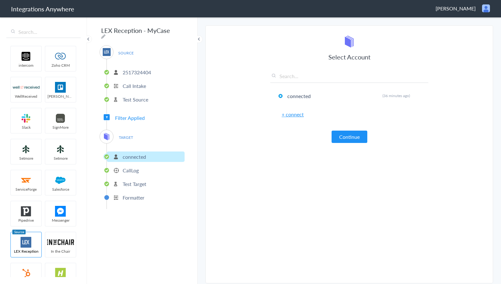
click at [356, 178] on article "Select Account connected Rename Delete (36 minutes ago) + connect Continue Setu…" at bounding box center [350, 156] width 158 height 242
drag, startPoint x: 353, startPoint y: 145, endPoint x: 352, endPoint y: 140, distance: 4.8
click at [352, 142] on article "Select Account connected Rename Delete (36 minutes ago) + connect Continue Setu…" at bounding box center [350, 156] width 158 height 242
click at [352, 140] on button "Continue" at bounding box center [350, 137] width 36 height 12
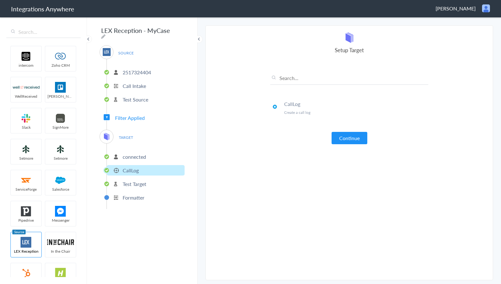
click at [352, 142] on button "Continue" at bounding box center [350, 138] width 36 height 12
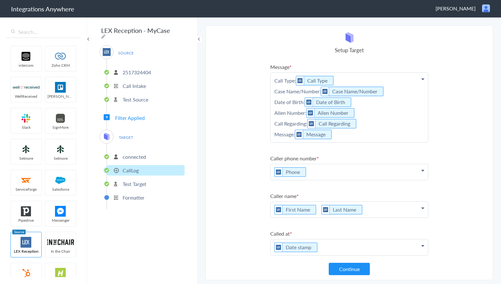
click at [356, 271] on button "Continue" at bounding box center [349, 269] width 41 height 12
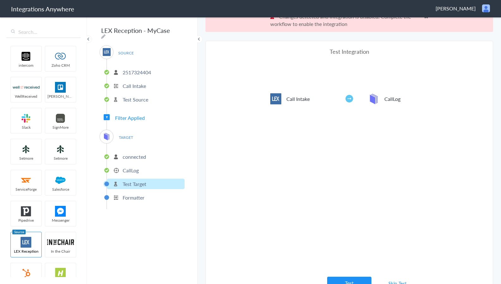
scroll to position [23, 0]
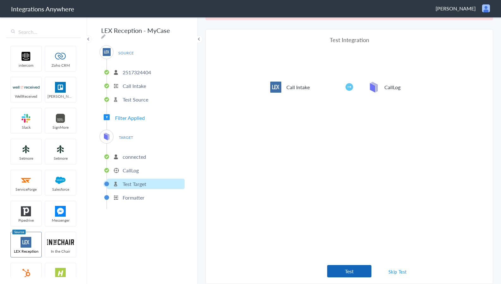
click at [348, 270] on button "Test" at bounding box center [349, 271] width 44 height 12
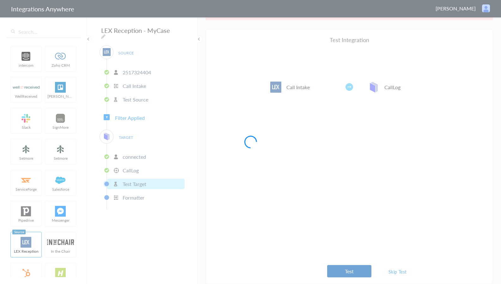
scroll to position [0, 0]
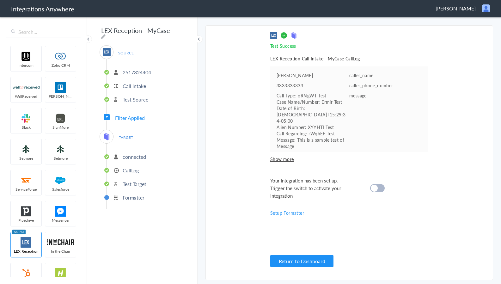
click at [374, 186] on cite at bounding box center [374, 188] width 7 height 7
drag, startPoint x: 66, startPoint y: 141, endPoint x: 145, endPoint y: 39, distance: 129.2
click at [66, 141] on ul "intercom Zoho CRM WellReceived [PERSON_NAME] [PERSON_NAME] SignMore Setmore Set…" at bounding box center [43, 160] width 74 height 234
